Goal: Find contact information: Obtain details needed to contact an individual or organization

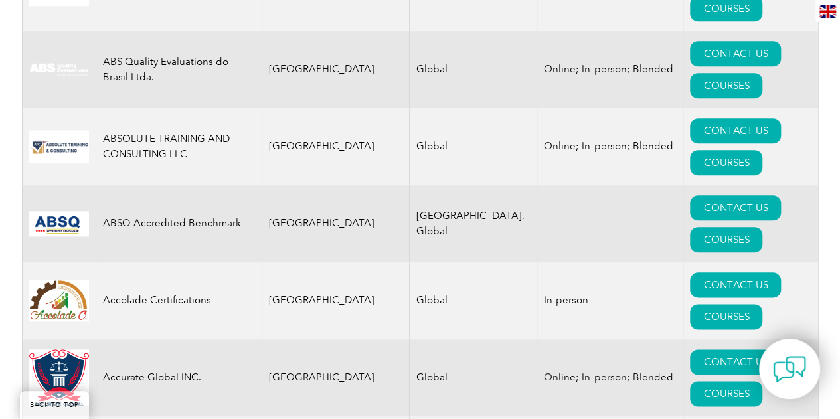
scroll to position [332, 0]
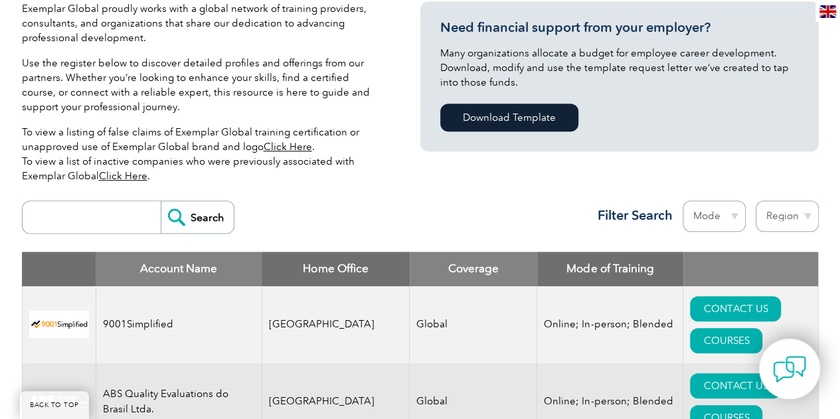
click at [804, 217] on select "Region [GEOGRAPHIC_DATA] [GEOGRAPHIC_DATA] [GEOGRAPHIC_DATA] [GEOGRAPHIC_DATA] …" at bounding box center [787, 216] width 63 height 31
select select "[GEOGRAPHIC_DATA]"
click at [756, 201] on select "Region [GEOGRAPHIC_DATA] [GEOGRAPHIC_DATA] [GEOGRAPHIC_DATA] [GEOGRAPHIC_DATA] …" at bounding box center [787, 216] width 63 height 31
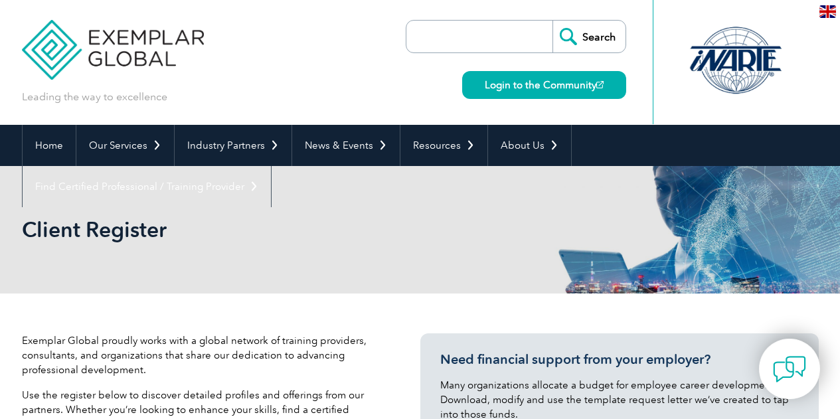
select select "[GEOGRAPHIC_DATA]"
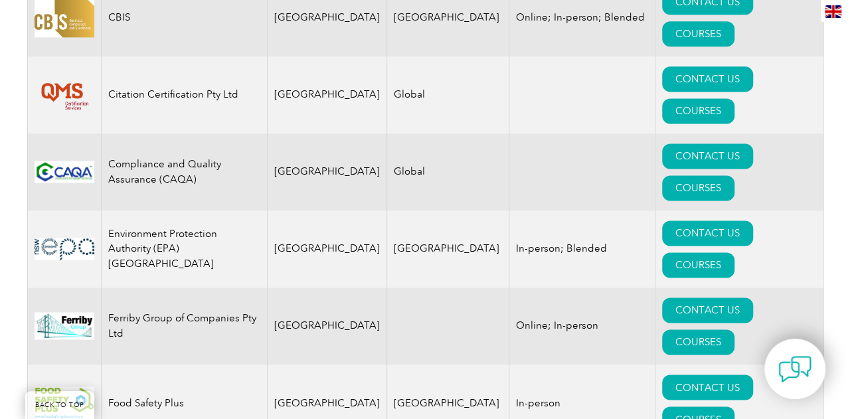
scroll to position [797, 0]
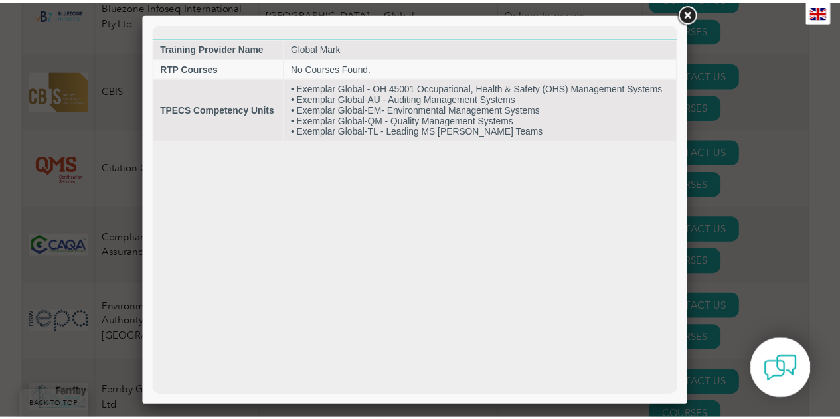
scroll to position [0, 0]
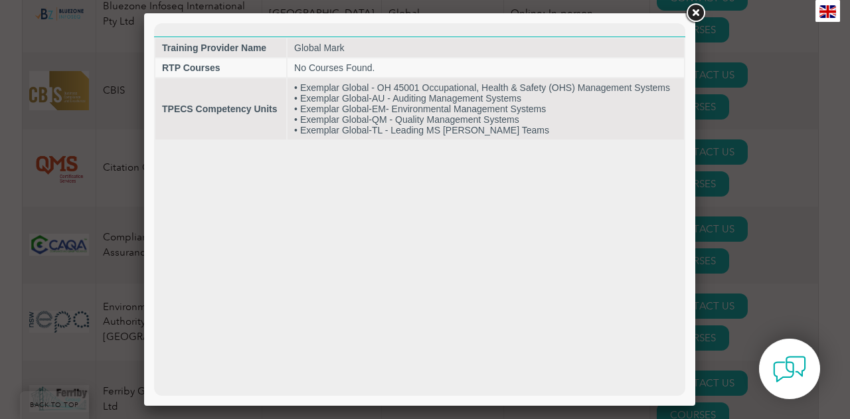
click at [697, 13] on link at bounding box center [695, 13] width 24 height 24
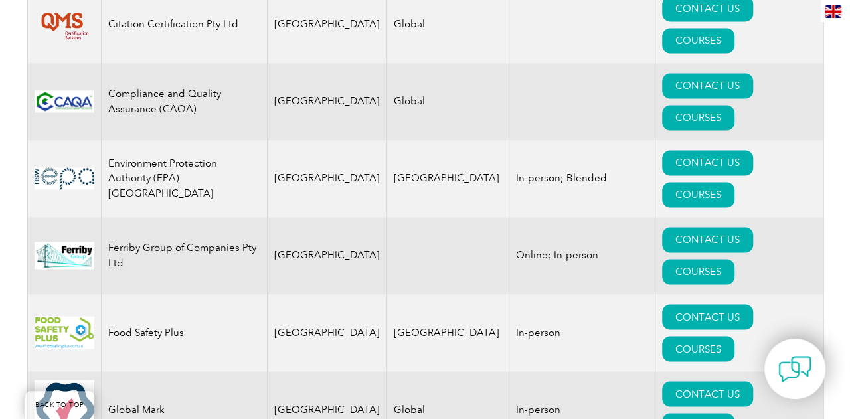
scroll to position [930, 0]
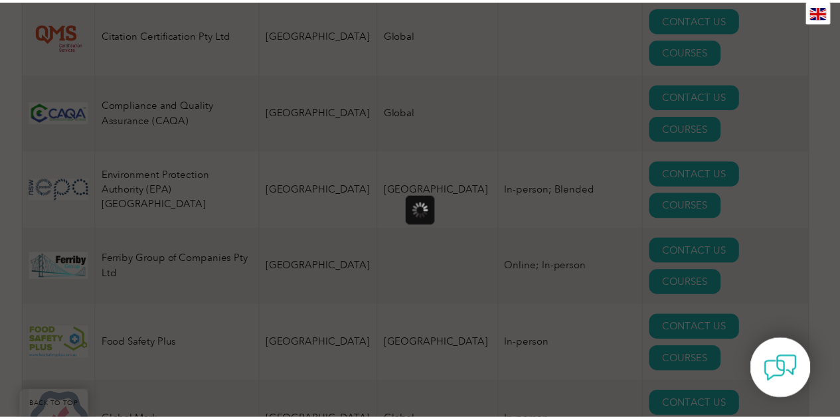
scroll to position [0, 0]
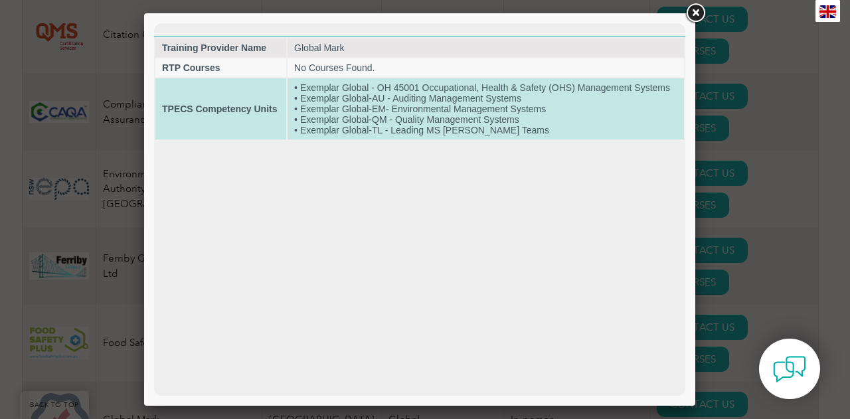
click at [173, 115] on td "TPECS Competency Units" at bounding box center [220, 108] width 131 height 61
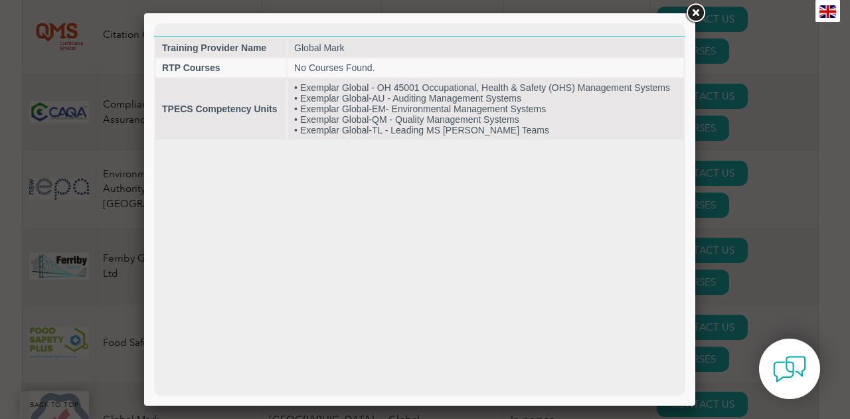
click at [697, 12] on link at bounding box center [695, 13] width 24 height 24
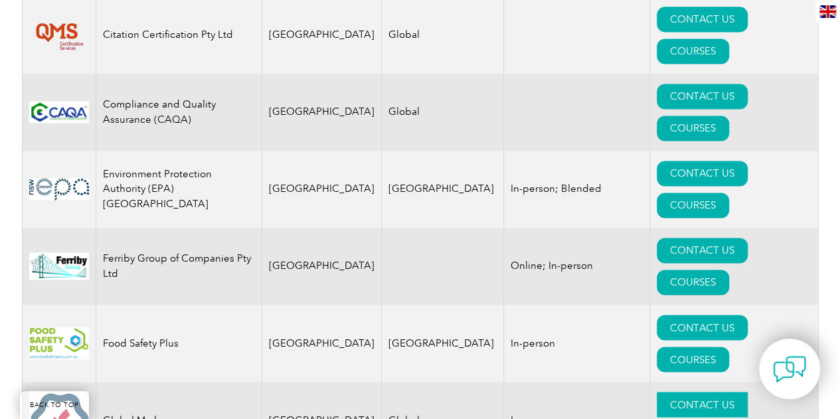
click at [657, 392] on link "CONTACT US" at bounding box center [702, 404] width 91 height 25
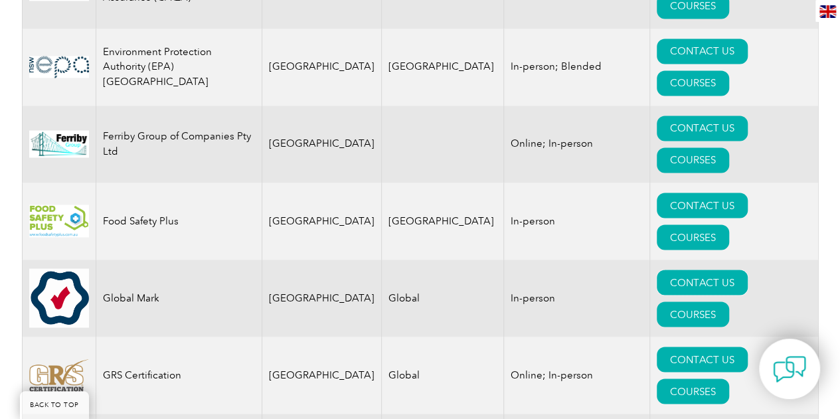
scroll to position [1063, 0]
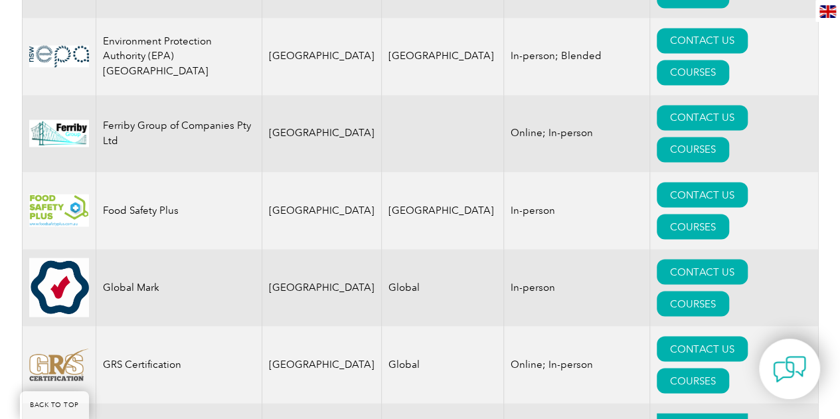
click at [657, 413] on link "CONTACT US" at bounding box center [702, 425] width 91 height 25
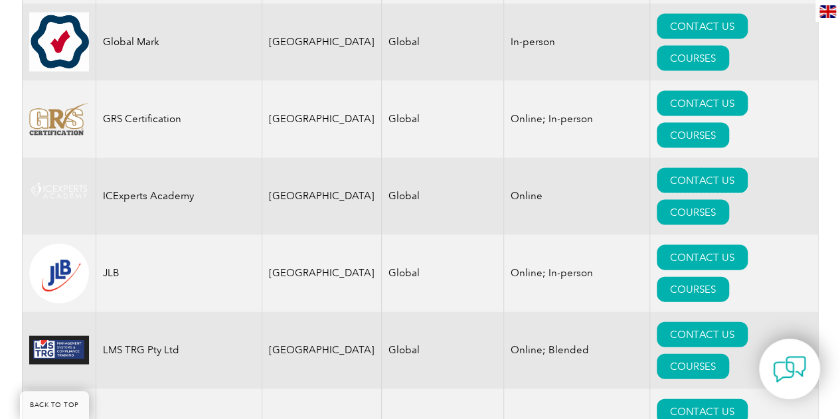
scroll to position [1395, 0]
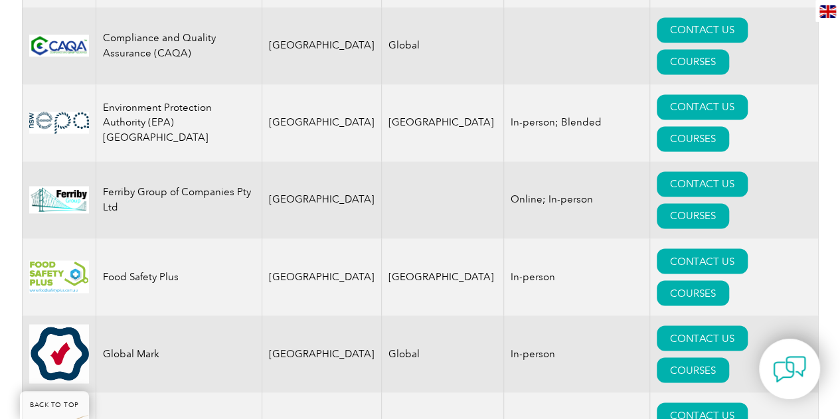
scroll to position [930, 0]
